Goal: Ask a question: Seek information or help from site administrators or community

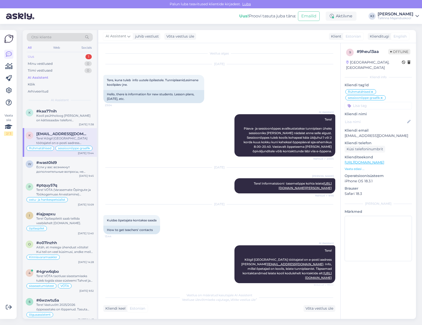
click at [87, 57] on div "1" at bounding box center [89, 56] width 6 height 5
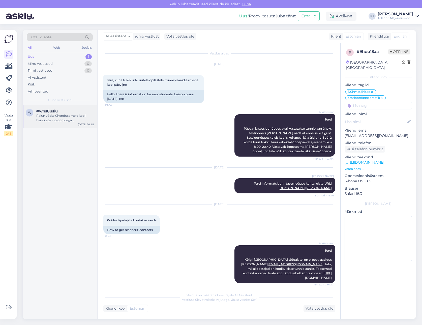
click at [67, 107] on div "w #whs8usiu Palun võtke ühendust meie kooli haridustehnoloogidega: [EMAIL_ADDRE…" at bounding box center [60, 116] width 74 height 23
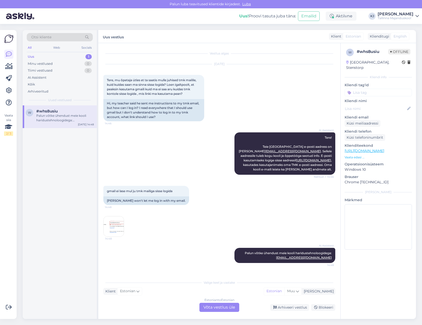
click at [133, 152] on div "AI Assistent Tere! Teie Tallinna Majanduskooli e-posti aadress on [PERSON_NAME]…" at bounding box center [219, 153] width 232 height 53
click at [157, 191] on span "gmail ei lase mul ju tmk mailiga sisse logida" at bounding box center [140, 191] width 66 height 4
click at [159, 191] on span "gmail ei lase mul ju tmk mailiga sisse logida" at bounding box center [140, 191] width 66 height 4
click at [122, 223] on img at bounding box center [114, 226] width 20 height 20
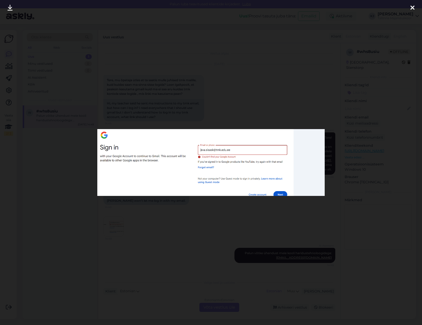
click at [128, 221] on div at bounding box center [211, 162] width 422 height 325
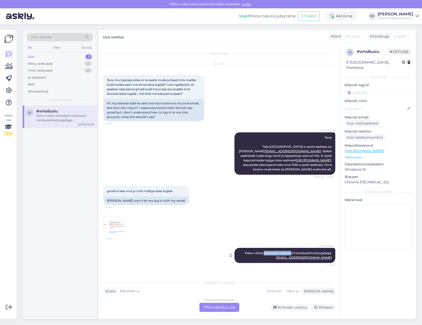
drag, startPoint x: 295, startPoint y: 252, endPoint x: 302, endPoint y: 252, distance: 7.6
click at [300, 252] on div "AI Assistent [PERSON_NAME] ühendust meie kooli haridustehnoloogidega: [EMAIL_AD…" at bounding box center [285, 255] width 101 height 15
click at [302, 252] on span "Palun võtke ühendust meie kooli haridustehnoloogidega: [EMAIL_ADDRESS][DOMAIN_N…" at bounding box center [288, 255] width 87 height 8
click at [244, 240] on div "gmail ei lase mul ju tmk mailiga sisse logida 14:48 Gmail won't let me log in w…" at bounding box center [219, 211] width 232 height 62
click at [109, 226] on img at bounding box center [114, 226] width 20 height 20
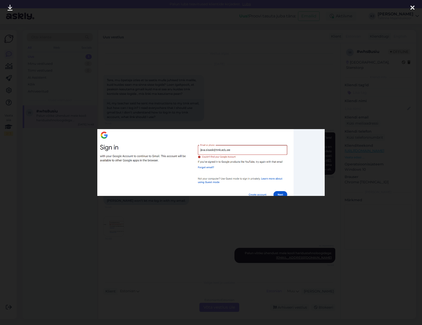
click at [109, 226] on div at bounding box center [211, 162] width 422 height 325
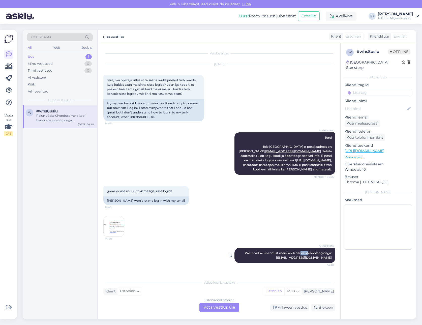
drag, startPoint x: 307, startPoint y: 253, endPoint x: 294, endPoint y: 252, distance: 12.6
click at [295, 252] on span "Palun võtke ühendust meie kooli haridustehnoloogidega: [EMAIL_ADDRESS][DOMAIN_N…" at bounding box center [288, 255] width 87 height 8
click at [294, 252] on span "Palun võtke ühendust meie kooli haridustehnoloogidega: [EMAIL_ADDRESS][DOMAIN_N…" at bounding box center [288, 255] width 87 height 8
